Goal: Task Accomplishment & Management: Complete application form

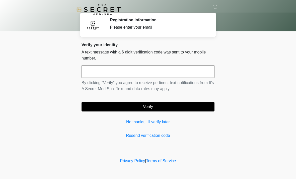
click at [124, 77] on input "text" at bounding box center [147, 71] width 133 height 13
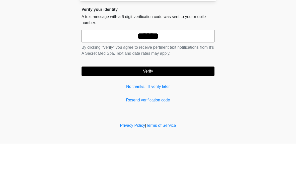
type input "******"
click at [159, 102] on button "Verify" at bounding box center [147, 107] width 133 height 10
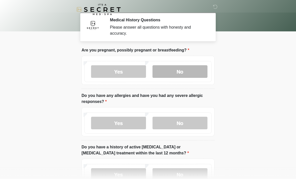
click at [184, 72] on label "No" at bounding box center [179, 71] width 55 height 13
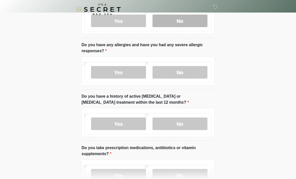
scroll to position [51, 0]
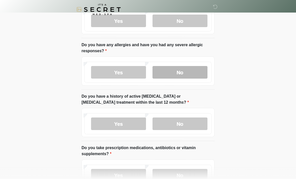
click at [187, 71] on label "No" at bounding box center [179, 72] width 55 height 13
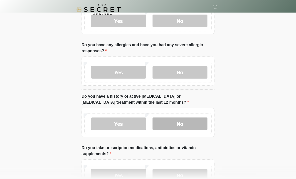
click at [194, 122] on label "No" at bounding box center [179, 123] width 55 height 13
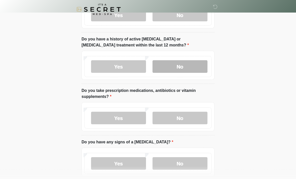
scroll to position [108, 0]
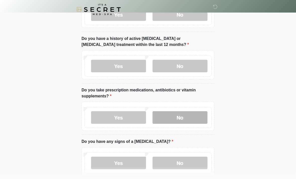
click at [184, 117] on label "No" at bounding box center [179, 117] width 55 height 13
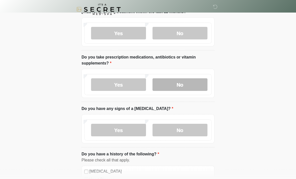
scroll to position [142, 0]
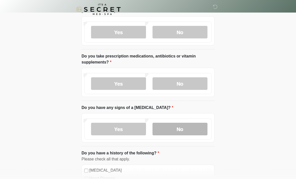
click at [186, 126] on label "No" at bounding box center [179, 129] width 55 height 13
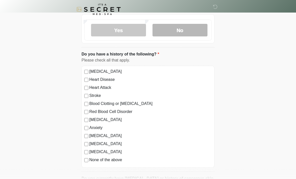
scroll to position [240, 0]
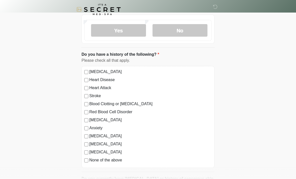
click at [91, 160] on label "None of the above" at bounding box center [150, 160] width 122 height 6
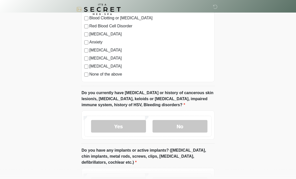
scroll to position [326, 0]
click at [181, 128] on label "No" at bounding box center [179, 126] width 55 height 13
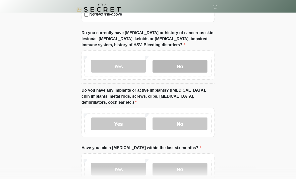
scroll to position [390, 0]
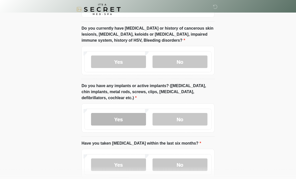
click at [122, 119] on label "Yes" at bounding box center [118, 119] width 55 height 13
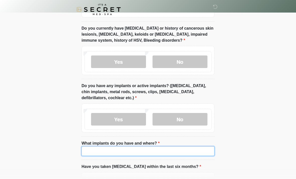
click at [121, 152] on input "What implants do you have and where?" at bounding box center [147, 151] width 133 height 10
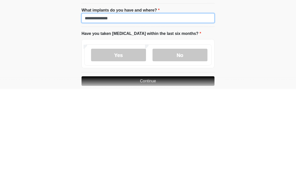
scroll to position [434, 0]
type input "**********"
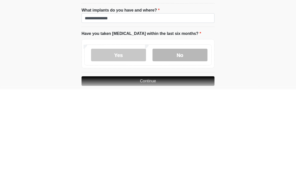
click at [172, 138] on label "No" at bounding box center [179, 144] width 55 height 13
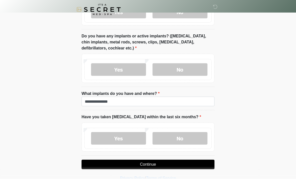
click at [143, 165] on button "Continue" at bounding box center [147, 164] width 133 height 10
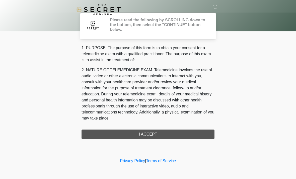
scroll to position [0, 0]
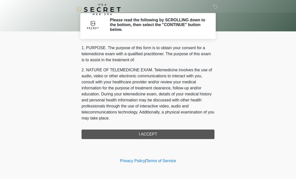
click at [141, 136] on div "1. PURPOSE. The purpose of this form is to obtain your consent for a telemedici…" at bounding box center [147, 92] width 133 height 94
click at [147, 133] on div "1. PURPOSE. The purpose of this form is to obtain your consent for a telemedici…" at bounding box center [147, 92] width 133 height 94
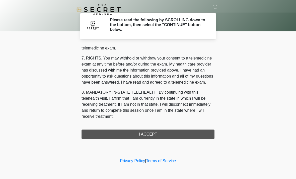
click at [144, 134] on div "1. PURPOSE. The purpose of this form is to obtain your consent for a telemedici…" at bounding box center [147, 92] width 133 height 94
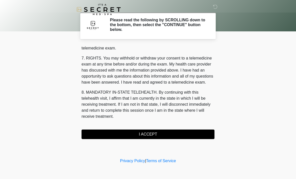
click at [179, 133] on button "I ACCEPT" at bounding box center [147, 134] width 133 height 10
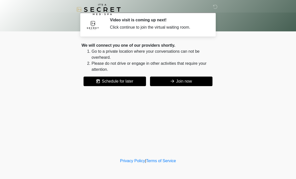
click at [119, 26] on div "Click continue to join the virtual waiting room." at bounding box center [158, 27] width 97 height 6
click at [121, 32] on section "Video visit is coming up next! Click continue to join the virtual waiting room.…" at bounding box center [147, 25] width 135 height 24
click at [111, 27] on div "Click continue to join the virtual waiting room." at bounding box center [158, 27] width 97 height 6
click at [175, 82] on button "Join now" at bounding box center [181, 81] width 62 height 10
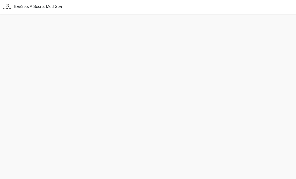
scroll to position [2, 0]
click at [241, 11] on div "It&#39;s A Secret Med Spa" at bounding box center [148, 5] width 296 height 14
